Goal: Task Accomplishment & Management: Manage account settings

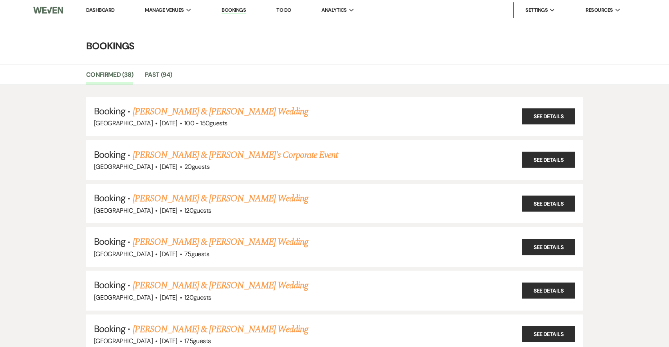
click at [110, 11] on link "Dashboard" at bounding box center [100, 10] width 28 height 7
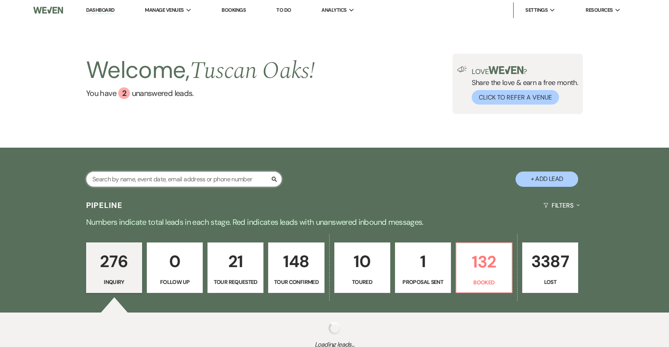
click at [175, 177] on input "text" at bounding box center [184, 178] width 196 height 15
type input "n"
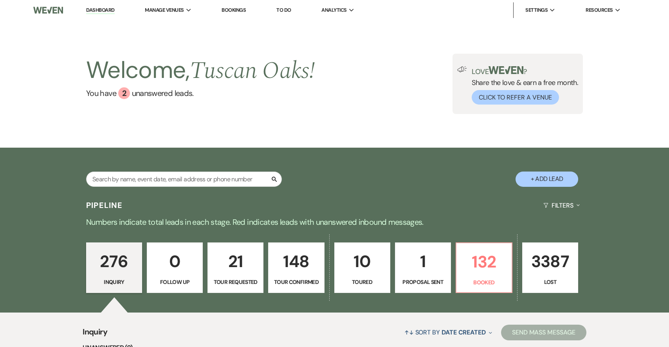
click at [411, 286] on p "Proposal Sent" at bounding box center [423, 282] width 46 height 9
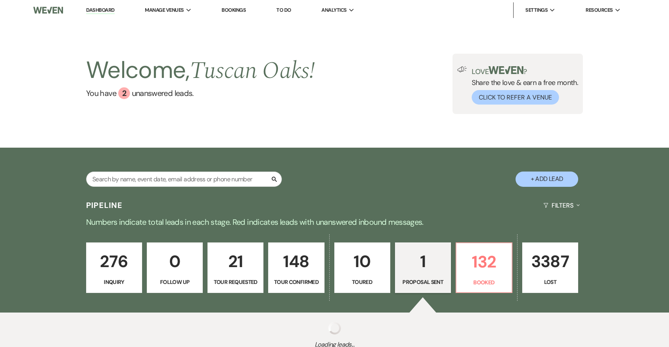
scroll to position [38, 0]
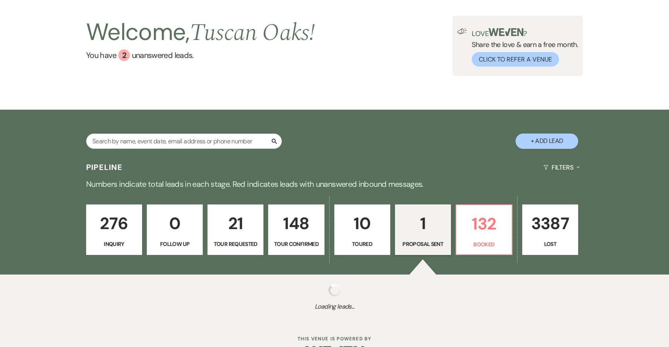
select select "6"
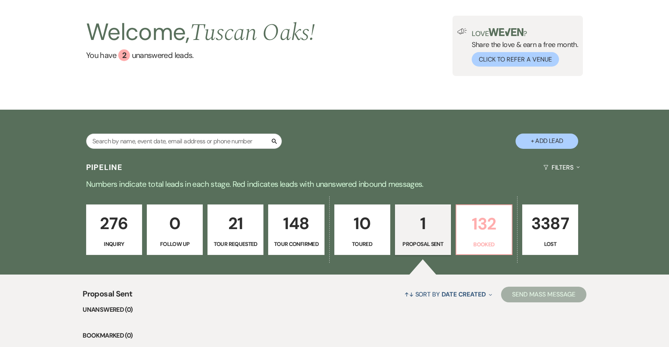
click at [476, 242] on p "Booked" at bounding box center [484, 244] width 46 height 9
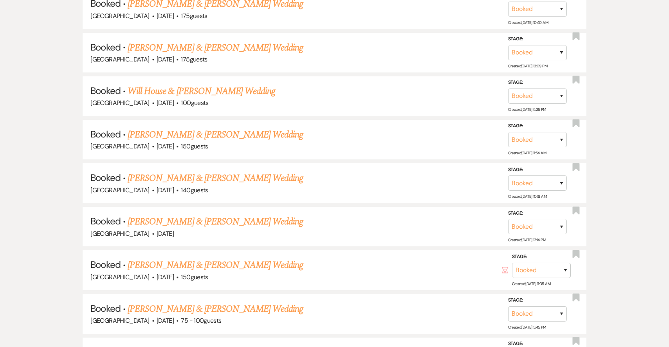
scroll to position [724, 0]
click at [249, 219] on link "[PERSON_NAME] & [PERSON_NAME] Wedding" at bounding box center [215, 221] width 175 height 14
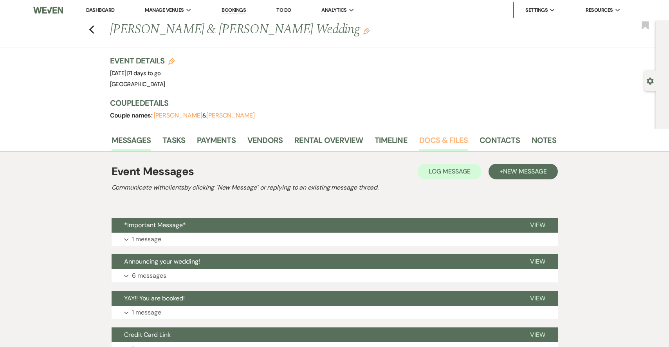
click at [429, 150] on link "Docs & Files" at bounding box center [443, 142] width 49 height 17
click at [429, 141] on link "Docs & Files" at bounding box center [443, 142] width 49 height 17
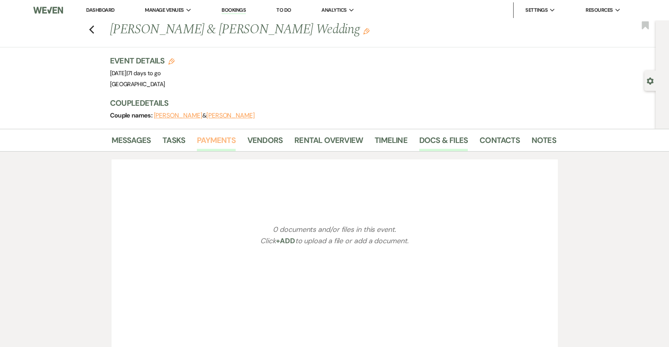
click at [224, 142] on link "Payments" at bounding box center [216, 142] width 39 height 17
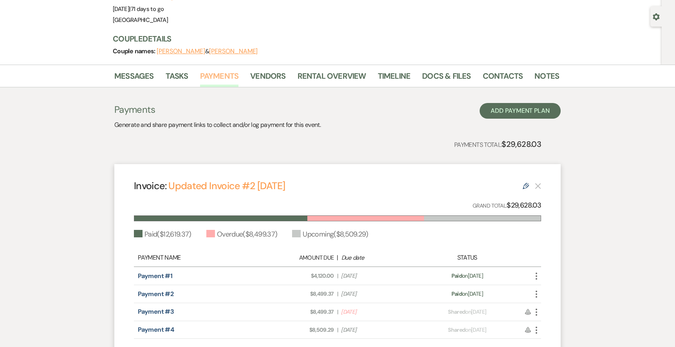
scroll to position [102, 0]
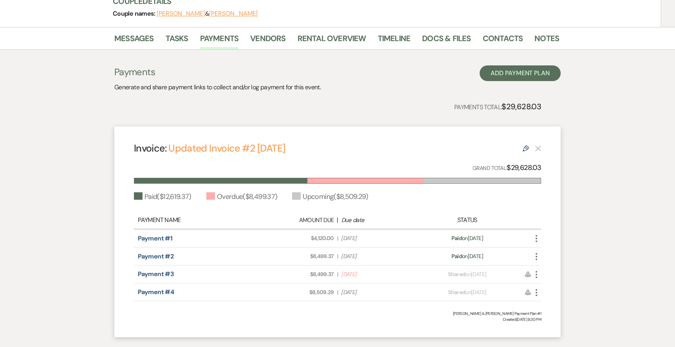
click at [537, 235] on use "button" at bounding box center [537, 238] width 2 height 7
click at [540, 209] on div "Invoice: Updated Invoice #2 [DATE] Edit Grand Total: $29,628.03 Paid ( $12,619.…" at bounding box center [337, 231] width 446 height 211
click at [535, 252] on icon "More" at bounding box center [536, 256] width 9 height 9
click at [456, 313] on div "[PERSON_NAME] & [PERSON_NAME] Payment Plan #1" at bounding box center [337, 313] width 407 height 6
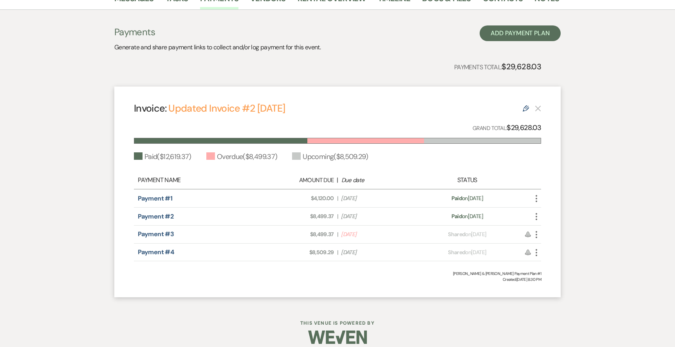
scroll to position [143, 0]
click at [537, 194] on icon "More" at bounding box center [536, 197] width 9 height 9
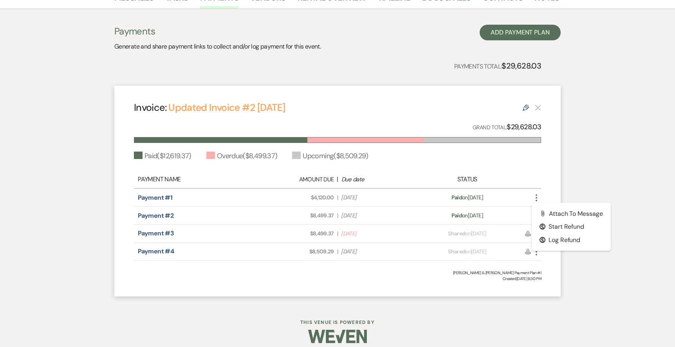
click at [462, 287] on div "Invoice: Updated Invoice #2 [DATE] Edit Grand Total: $29,628.03 Paid ( $12,619.…" at bounding box center [337, 191] width 446 height 211
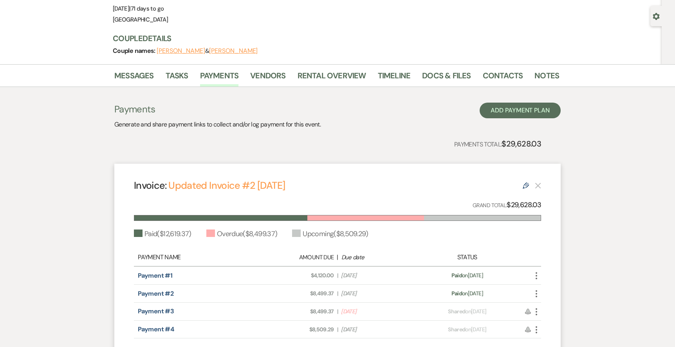
scroll to position [37, 0]
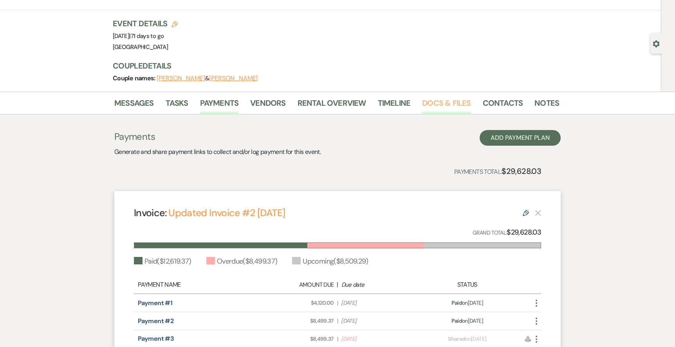
click at [435, 105] on link "Docs & Files" at bounding box center [446, 105] width 49 height 17
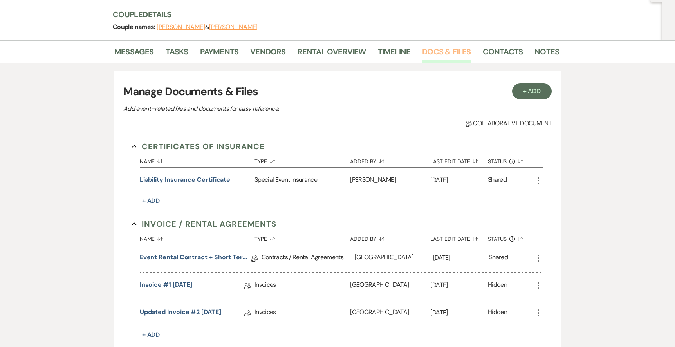
scroll to position [38, 0]
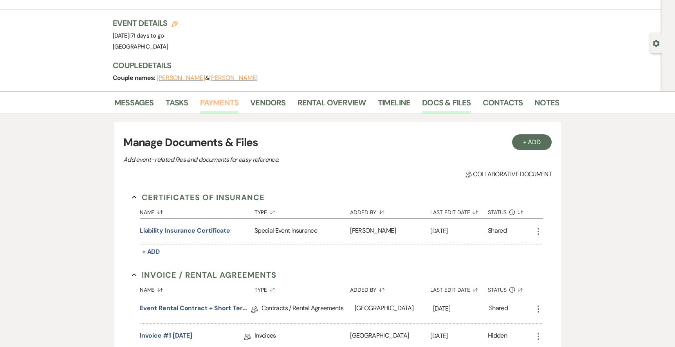
click at [231, 101] on link "Payments" at bounding box center [219, 104] width 39 height 17
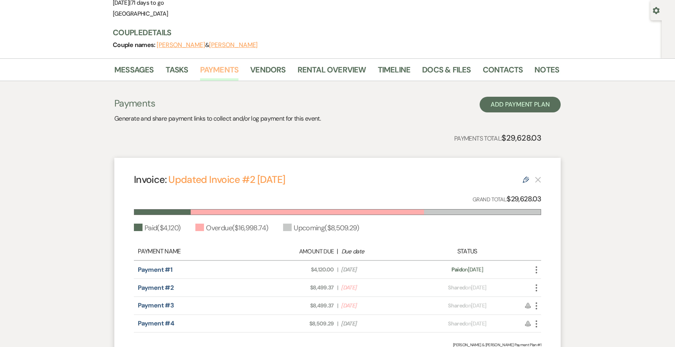
scroll to position [106, 0]
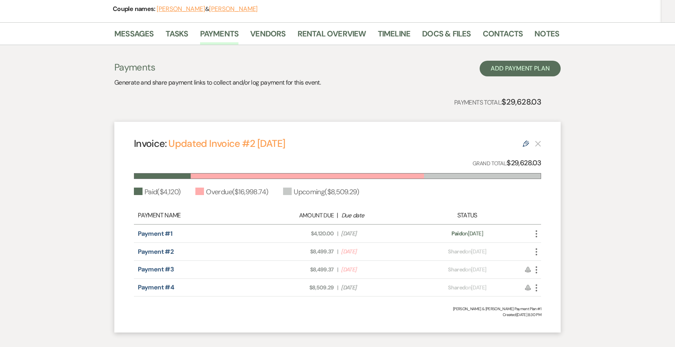
click at [536, 268] on icon "More" at bounding box center [536, 269] width 9 height 9
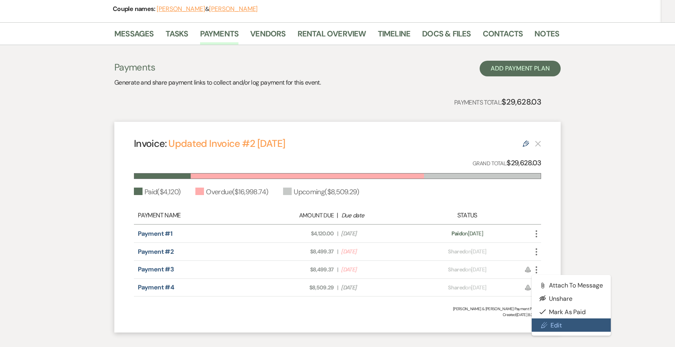
click at [548, 324] on link "Pencil Edit" at bounding box center [571, 324] width 79 height 13
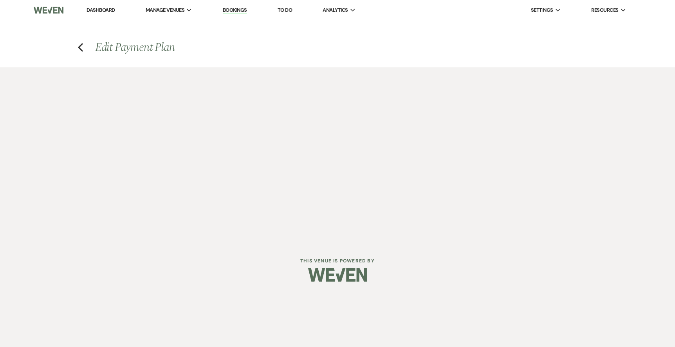
select select "23478"
select select "1"
select select "2"
select select "flat"
select select "true"
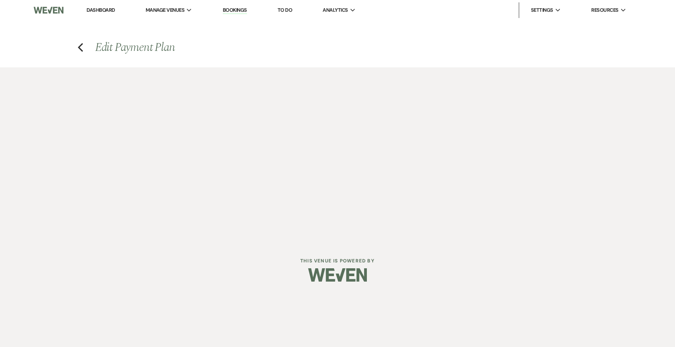
select select "2"
select select "flat"
select select "true"
select select "both"
select select "daily"
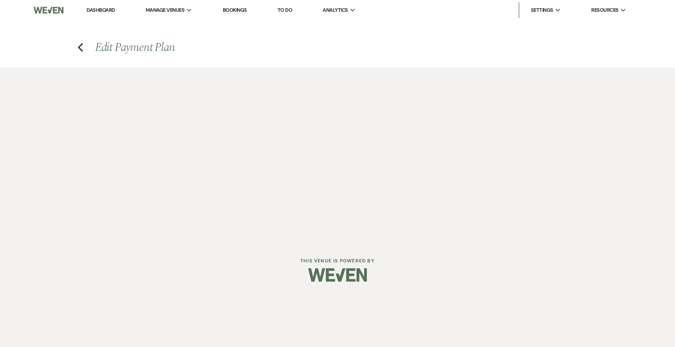
select select "days"
select select "afterDueDate"
select select "complete"
select select "2"
select select "flat"
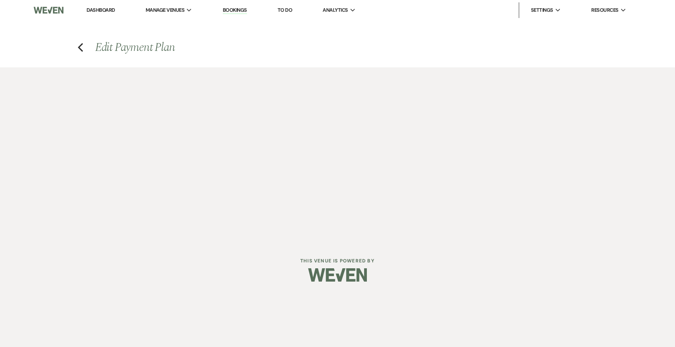
select select "true"
select select "client"
select select "weeks"
select select "both"
select select "daily"
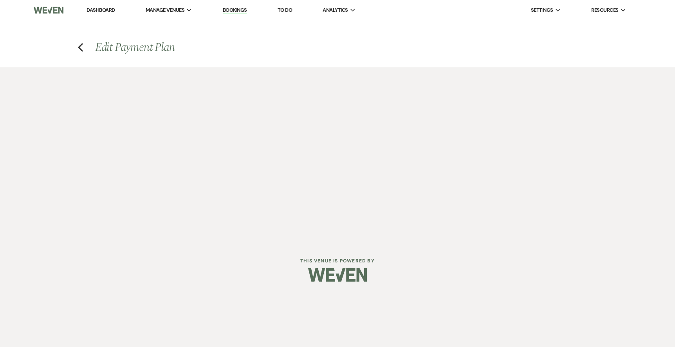
select select "days"
select select "afterDueDate"
select select "complete"
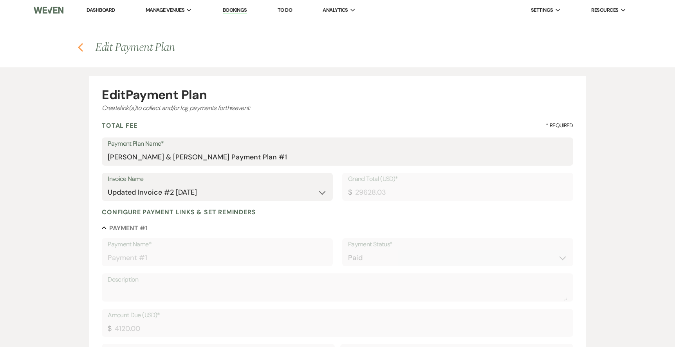
click at [78, 44] on icon "Previous" at bounding box center [81, 47] width 6 height 9
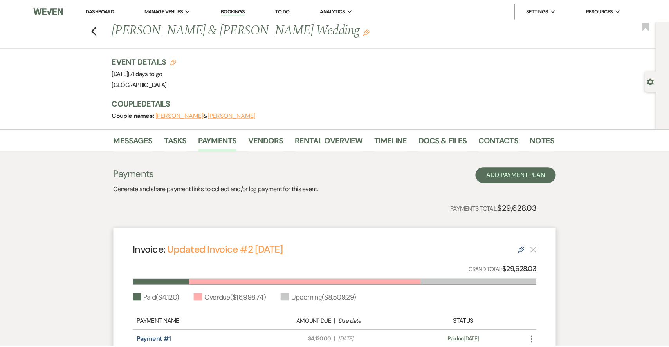
scroll to position [123, 0]
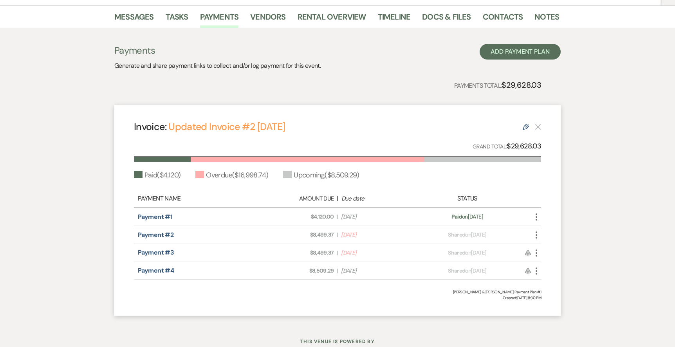
click at [536, 217] on use "button" at bounding box center [537, 216] width 2 height 7
click at [550, 213] on div "Invoice: Updated Invoice #2 [DATE] Edit Grand Total: $29,628.03 Paid ( $4,120 )…" at bounding box center [337, 210] width 446 height 211
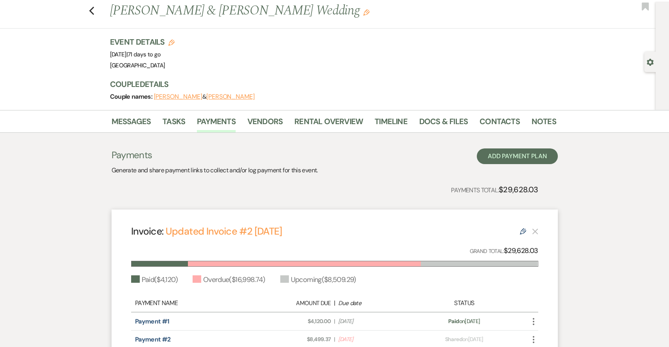
scroll to position [0, 0]
